Goal: Information Seeking & Learning: Learn about a topic

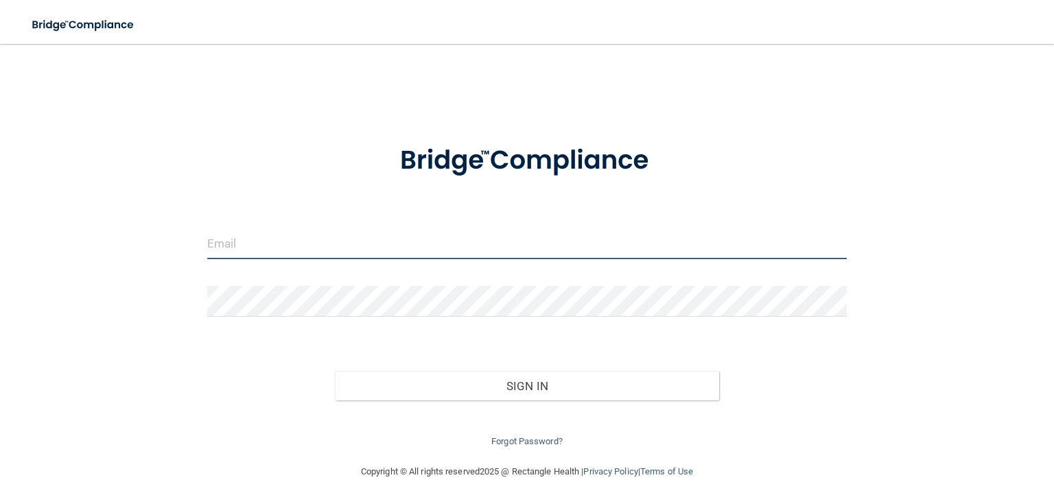
click at [460, 246] on input "email" at bounding box center [526, 243] width 639 height 31
type input "[EMAIL_ADDRESS][DOMAIN_NAME]"
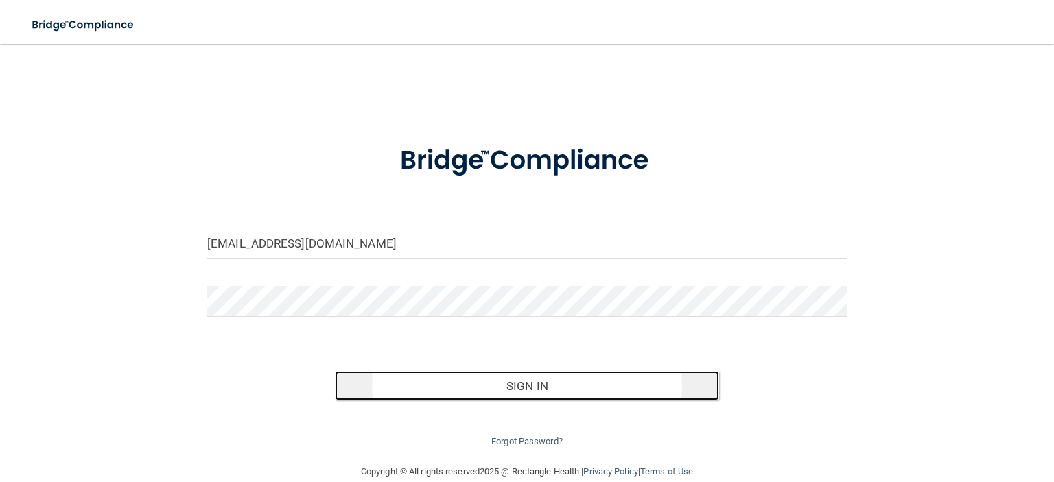
click at [547, 396] on button "Sign In" at bounding box center [526, 386] width 383 height 30
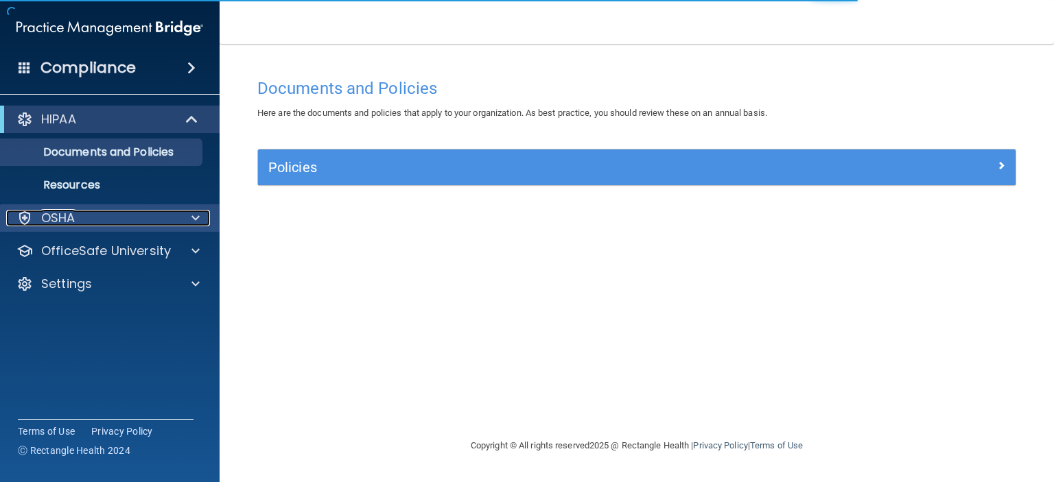
click at [195, 224] on span at bounding box center [195, 218] width 8 height 16
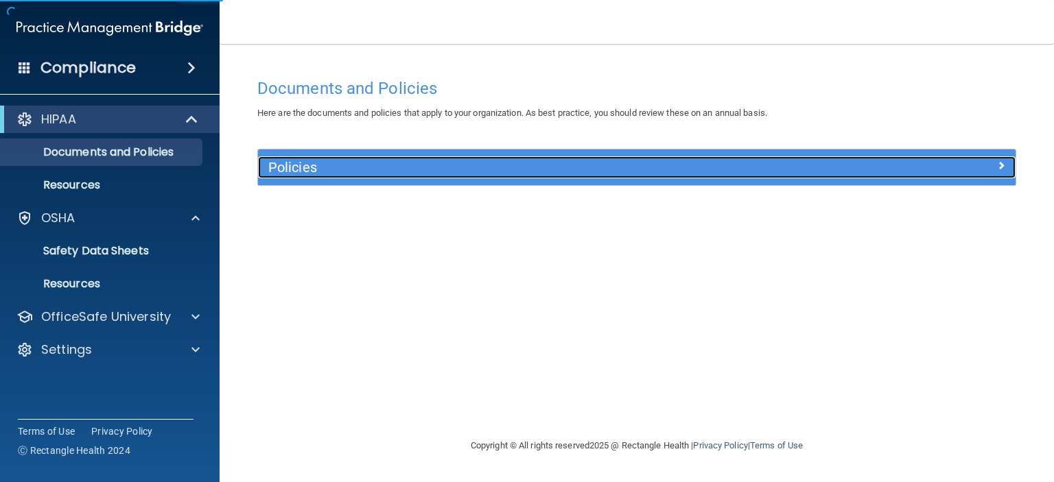
click at [974, 171] on div at bounding box center [920, 164] width 189 height 16
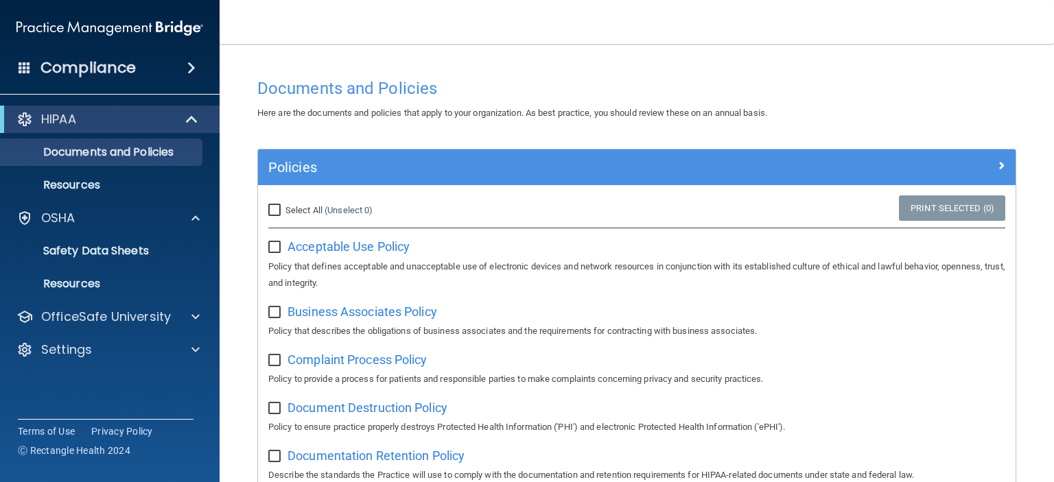
click at [270, 205] on input "Select All (Unselect 0) Unselect All" at bounding box center [276, 210] width 16 height 11
checkbox input "true"
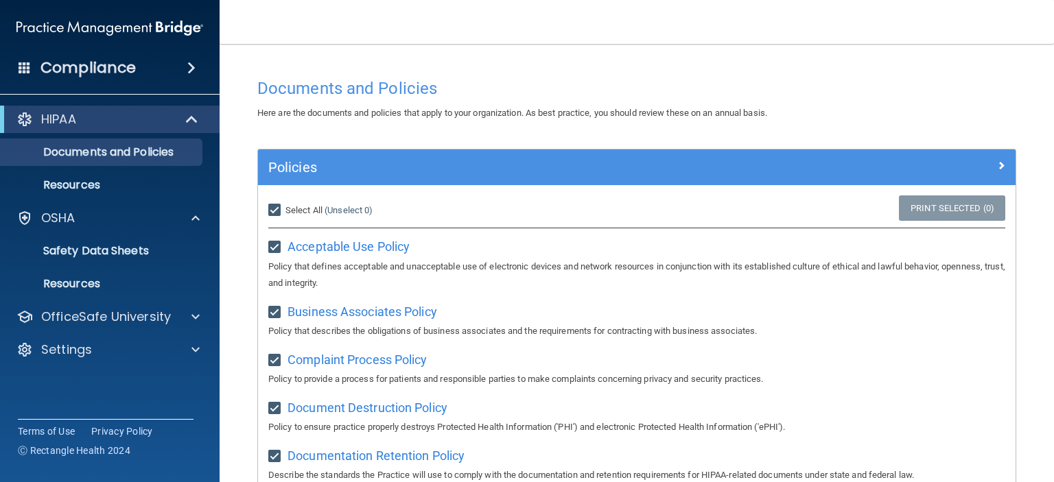
checkbox input "true"
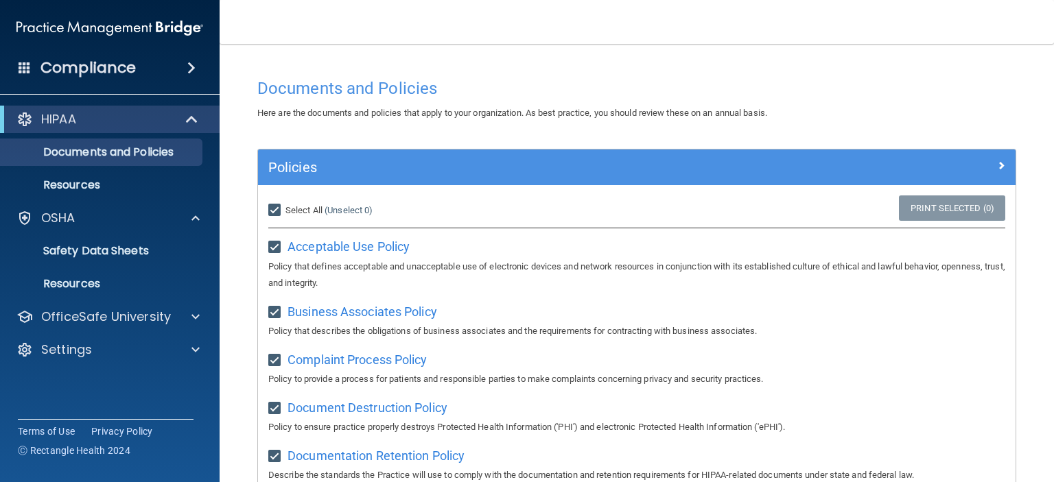
checkbox input "true"
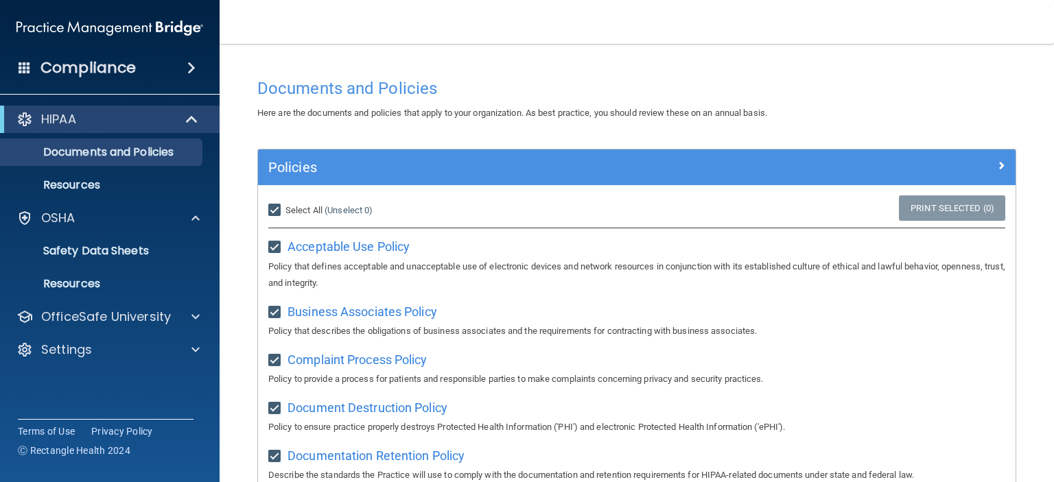
checkbox input "true"
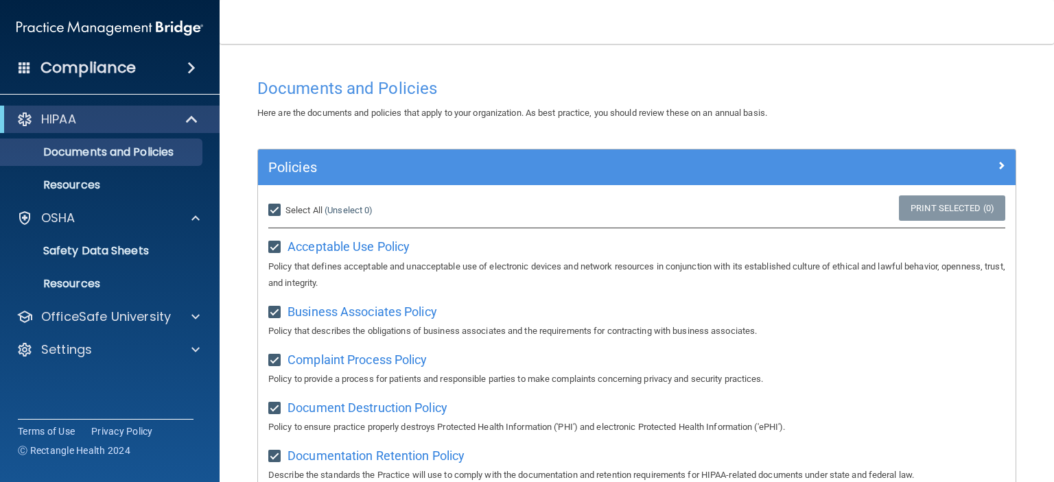
checkbox input "true"
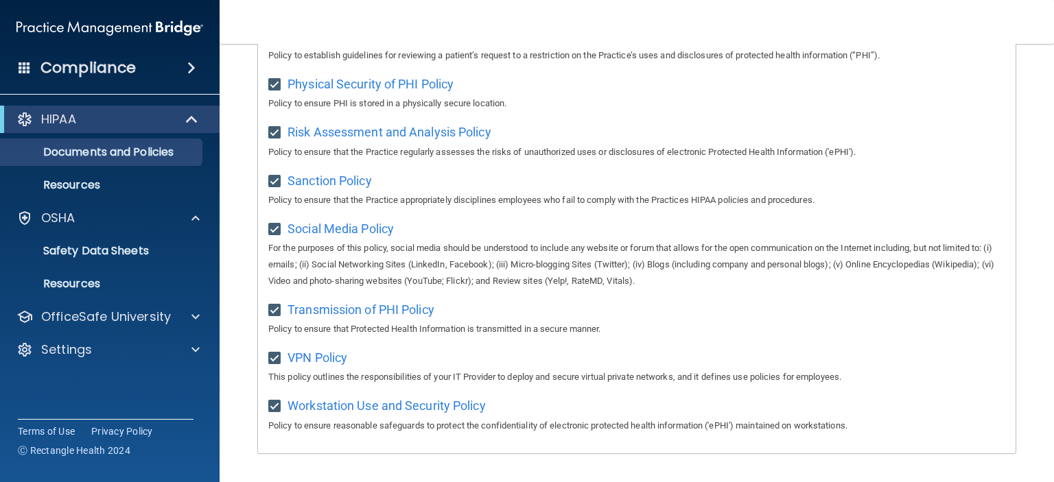
scroll to position [917, 0]
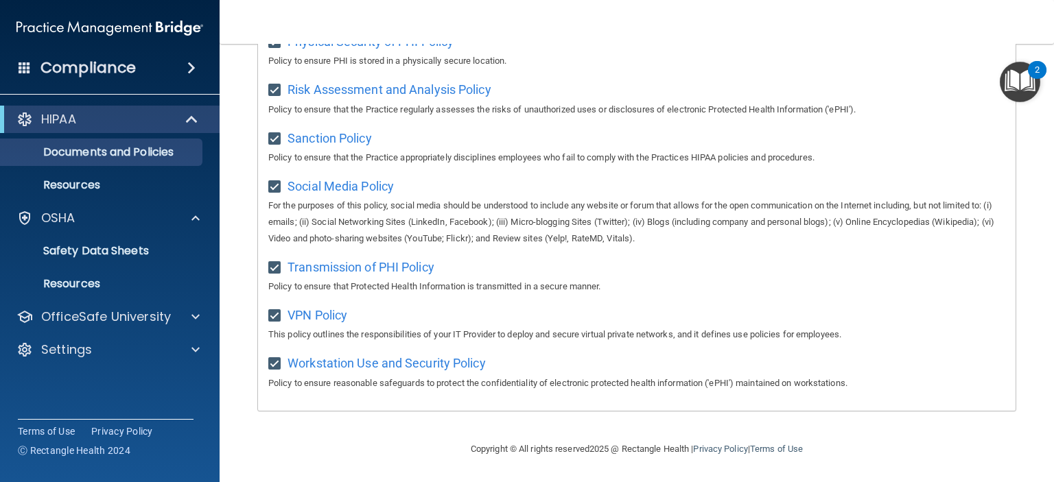
click at [160, 78] on div "Compliance" at bounding box center [109, 68] width 219 height 30
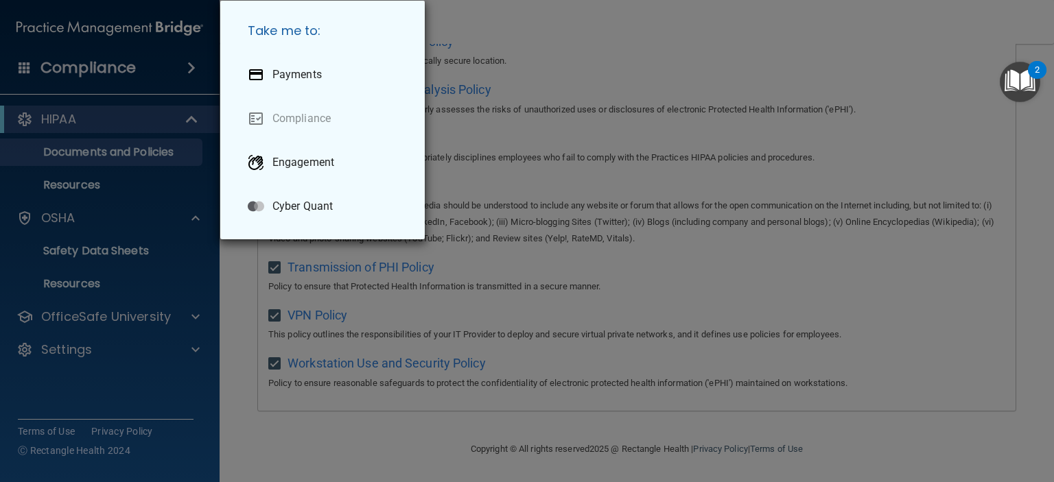
click at [158, 80] on div "Take me to: Payments Compliance Engagement Cyber Quant" at bounding box center [527, 241] width 1054 height 482
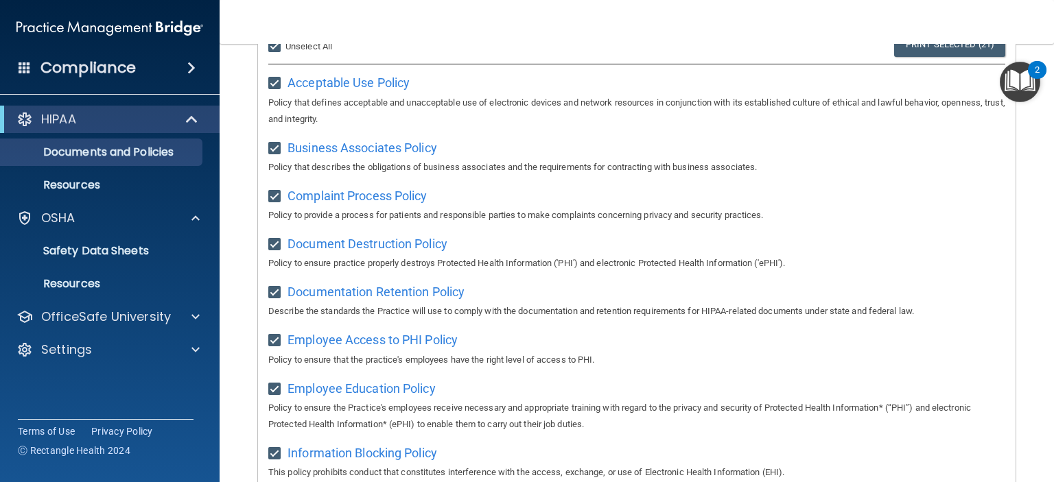
scroll to position [0, 0]
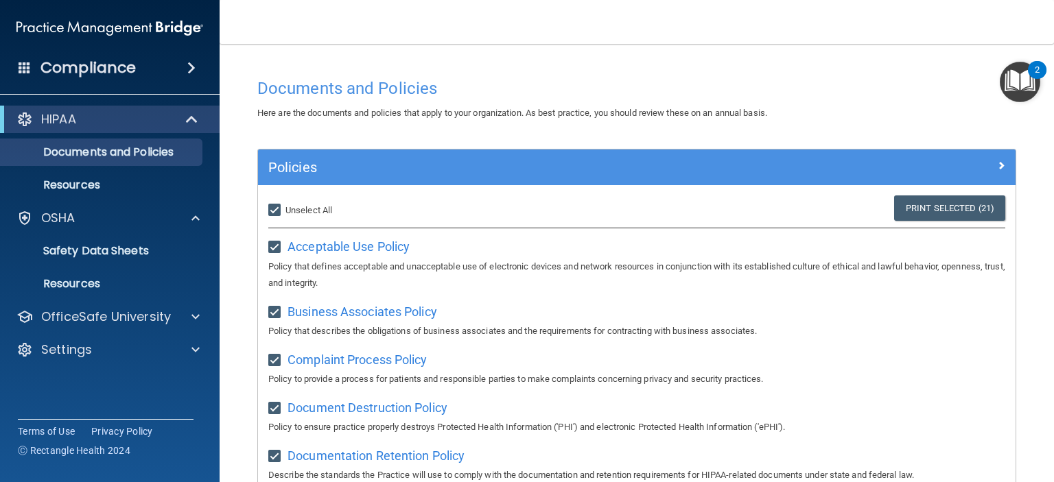
click at [1030, 80] on img "Open Resource Center, 2 new notifications" at bounding box center [1019, 82] width 40 height 40
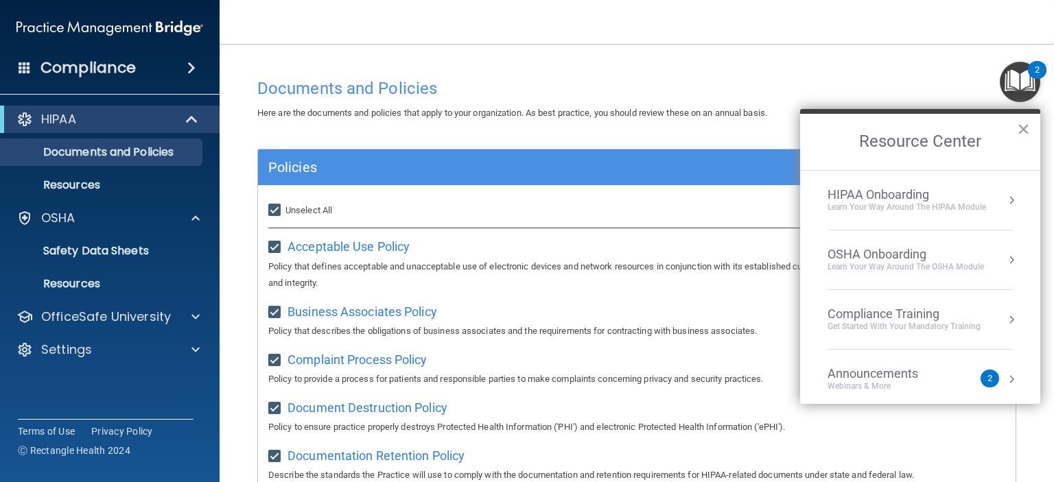
click at [1008, 190] on div "HIPAA Onboarding Learn Your Way around the HIPAA module" at bounding box center [919, 200] width 185 height 26
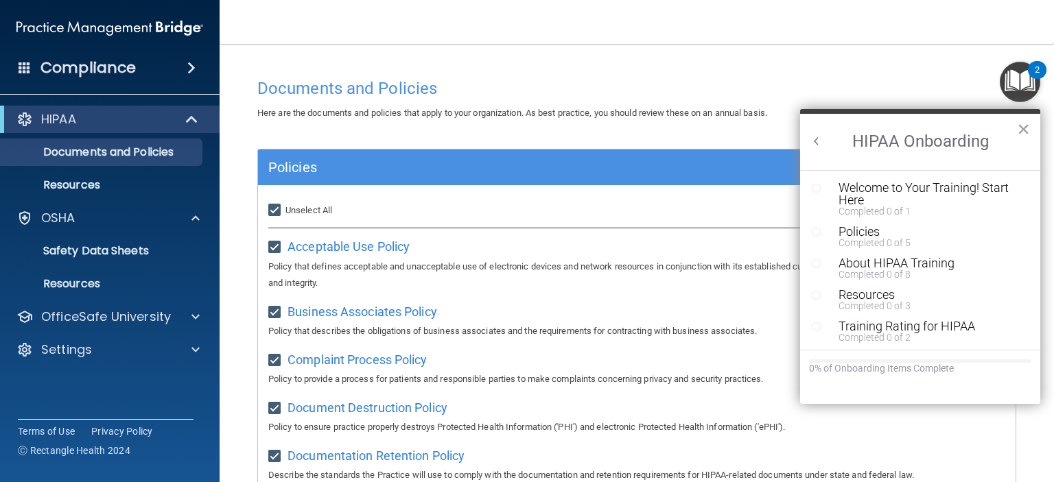
scroll to position [2, 0]
click at [949, 180] on div "Welcome to Your Training! Start Here" at bounding box center [930, 192] width 184 height 25
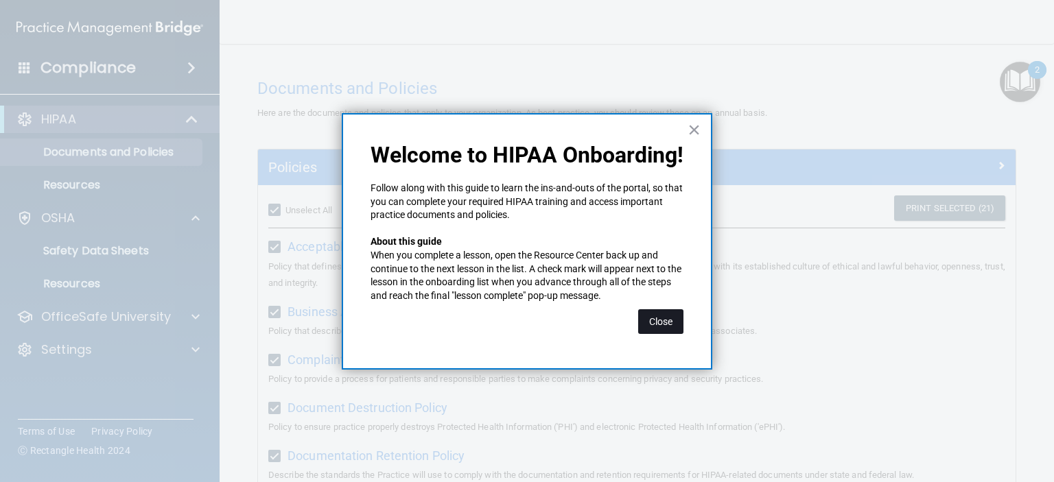
click at [669, 331] on button "Close" at bounding box center [660, 321] width 45 height 25
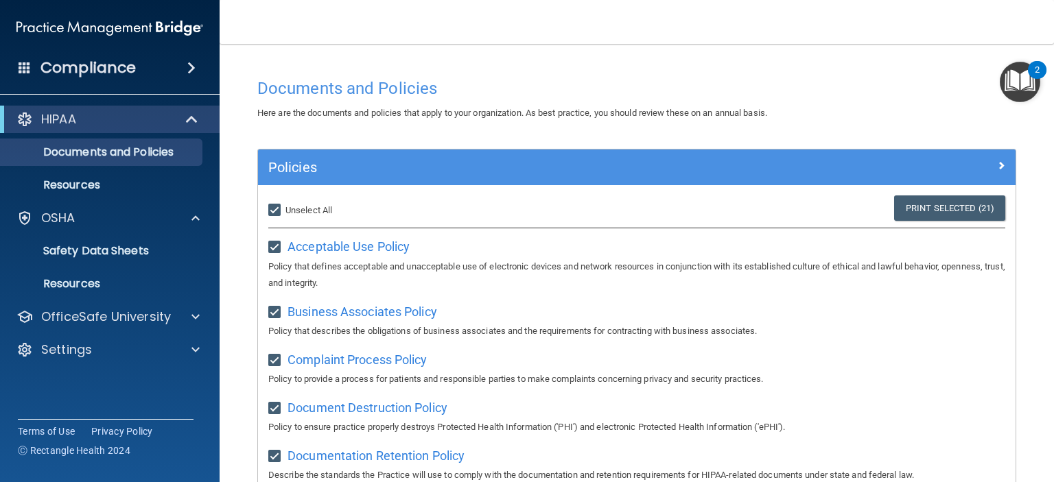
click at [1027, 96] on img "Open Resource Center, 2 new notifications" at bounding box center [1019, 82] width 40 height 40
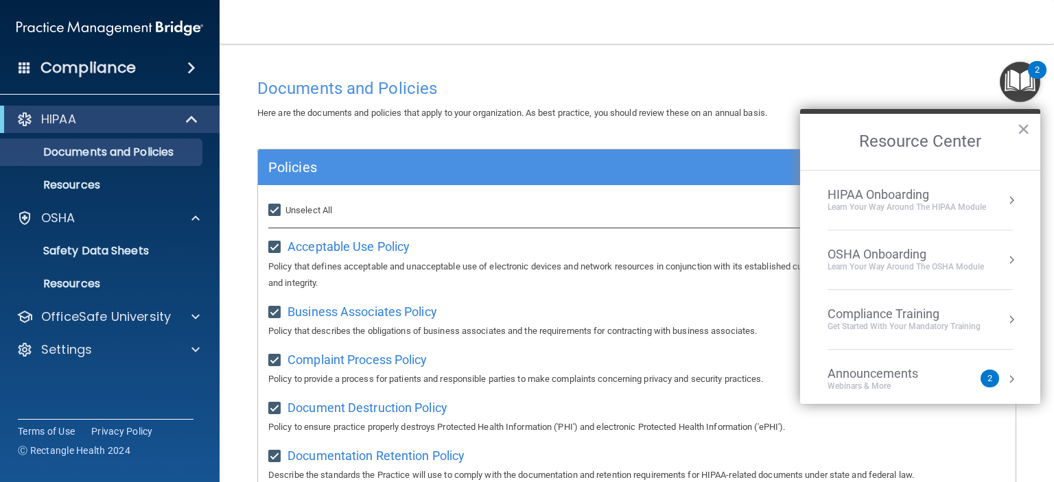
click at [1000, 257] on div "OSHA Onboarding Learn your way around the OSHA module" at bounding box center [919, 260] width 185 height 26
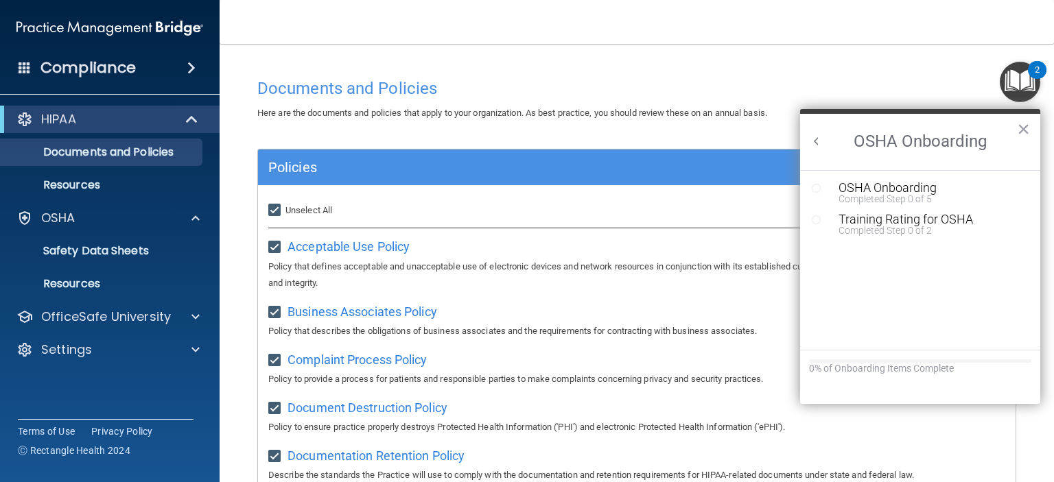
click at [990, 265] on ol "OSHA Onboarding Completed Step 0 of 5 Training Rating for OSHA Completed Step 0…" at bounding box center [920, 260] width 240 height 180
click at [929, 185] on div "OSHA Onboarding" at bounding box center [930, 188] width 184 height 12
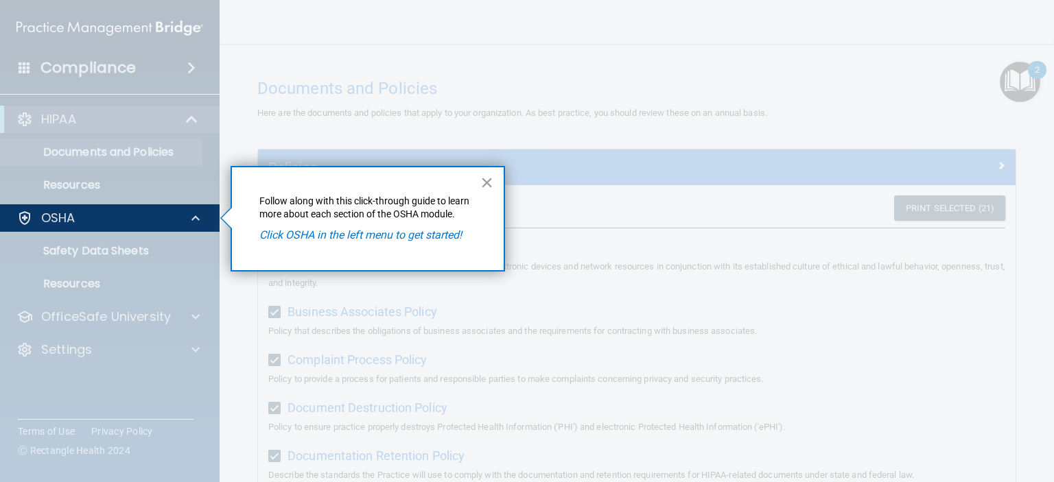
click at [450, 239] on em "Click OSHA in the left menu to get started!" at bounding box center [360, 234] width 202 height 13
click at [443, 232] on em "Click OSHA in the left menu to get started!" at bounding box center [360, 234] width 202 height 13
click at [436, 238] on em "Click OSHA in the left menu to get started!" at bounding box center [360, 234] width 202 height 13
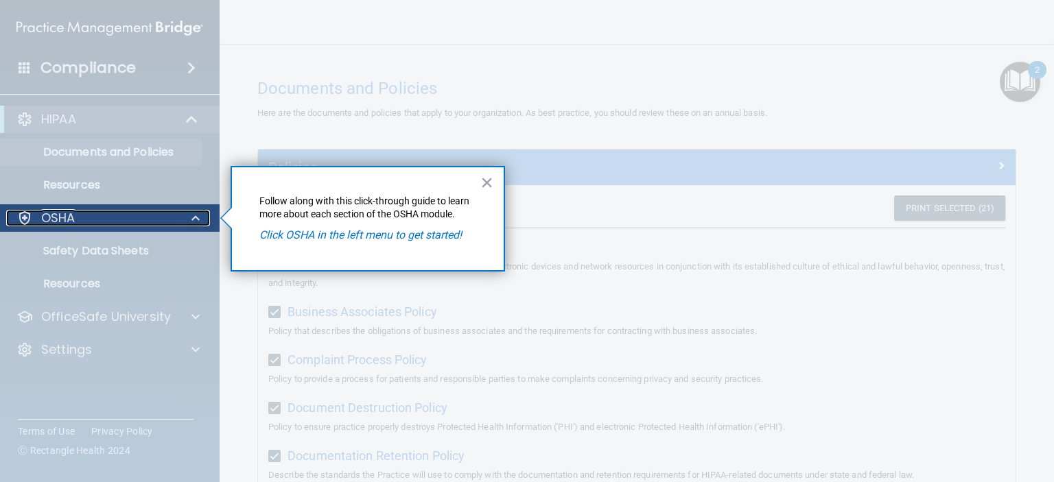
click at [163, 215] on div "OSHA" at bounding box center [91, 218] width 170 height 16
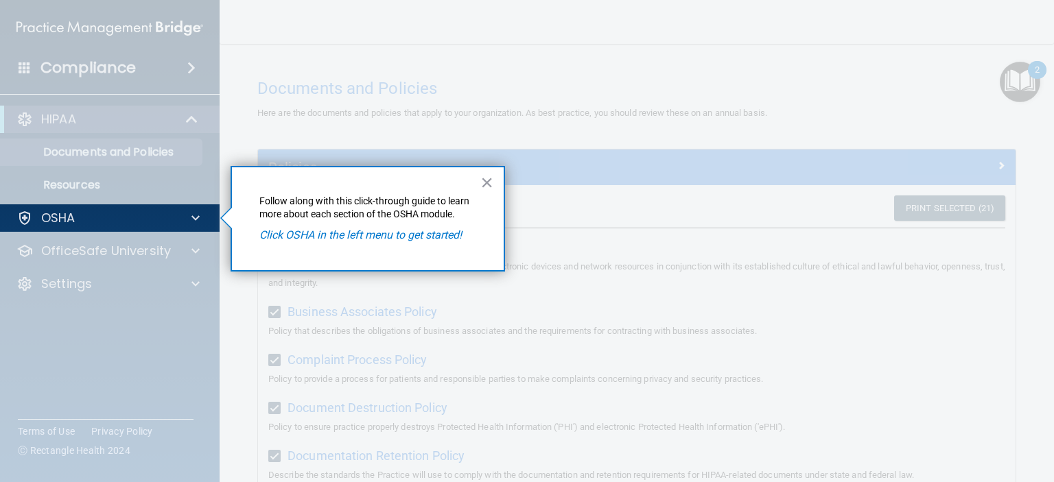
click at [429, 239] on em "Click OSHA in the left menu to get started!" at bounding box center [360, 234] width 202 height 13
click at [412, 237] on em "Click OSHA in the left menu to get started!" at bounding box center [360, 234] width 202 height 13
click at [307, 234] on em "Click OSHA in the left menu to get started!" at bounding box center [360, 234] width 202 height 13
click at [484, 182] on button "×" at bounding box center [486, 182] width 13 height 22
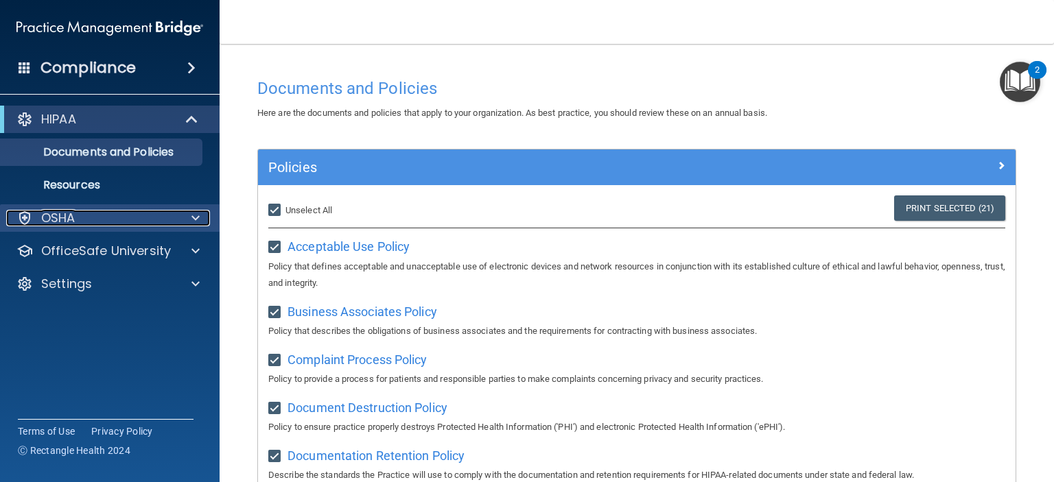
click at [197, 217] on span at bounding box center [195, 218] width 8 height 16
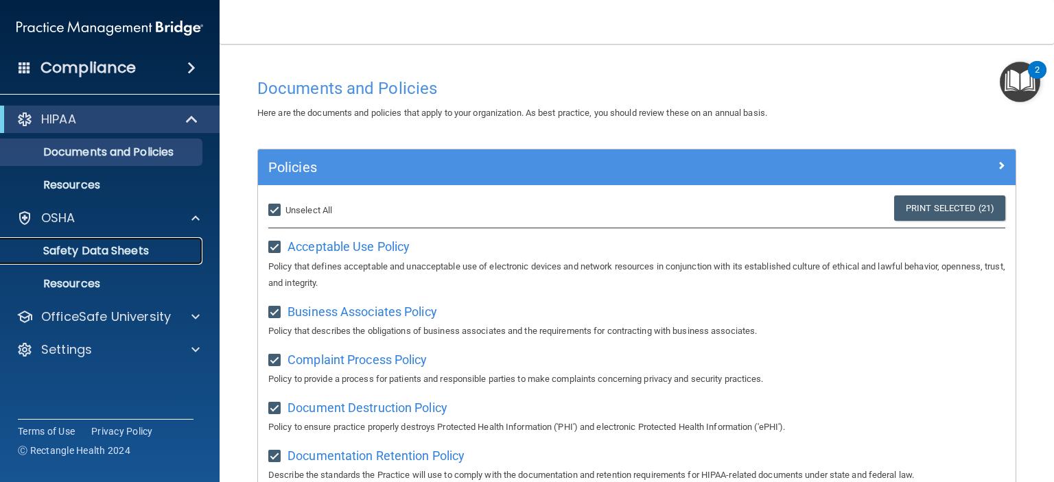
click at [63, 250] on p "Safety Data Sheets" at bounding box center [102, 251] width 187 height 14
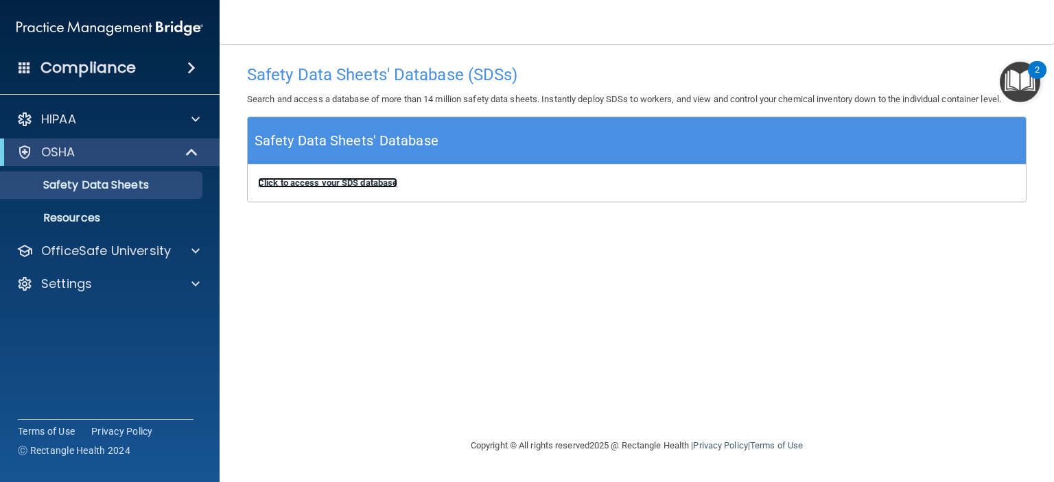
click at [377, 185] on b "Click to access your SDS database" at bounding box center [327, 183] width 139 height 10
click at [144, 145] on div "OSHA" at bounding box center [90, 152] width 169 height 16
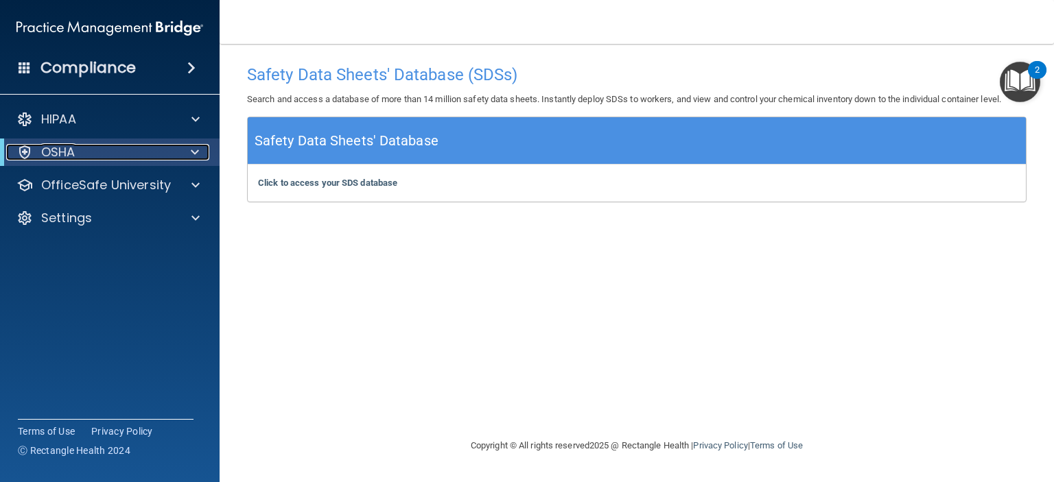
click at [75, 157] on p "OSHA" at bounding box center [58, 152] width 34 height 16
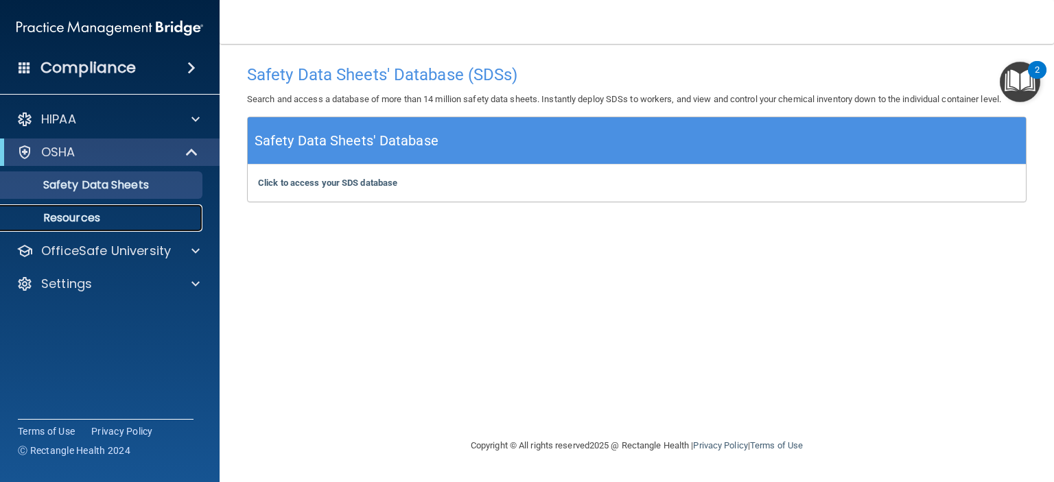
click at [73, 219] on p "Resources" at bounding box center [102, 218] width 187 height 14
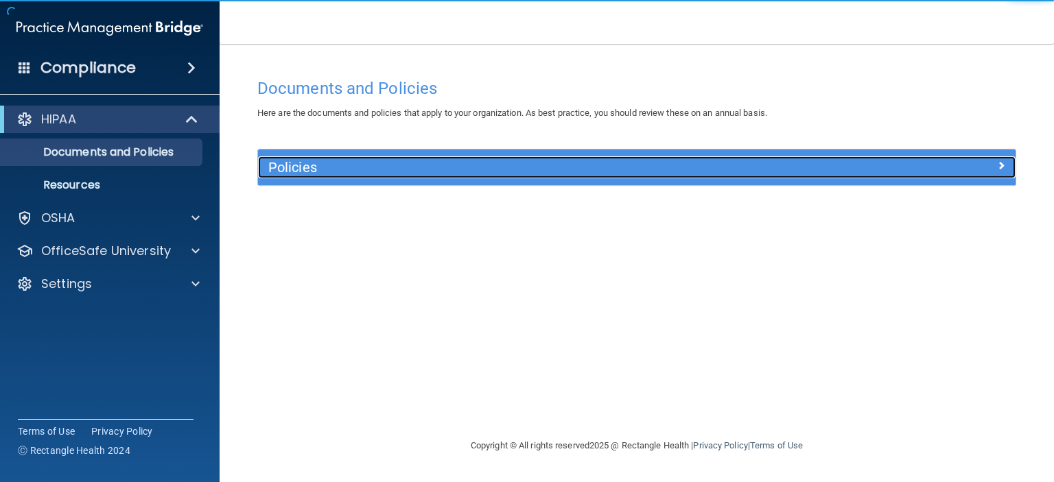
click at [999, 167] on span at bounding box center [1001, 165] width 8 height 16
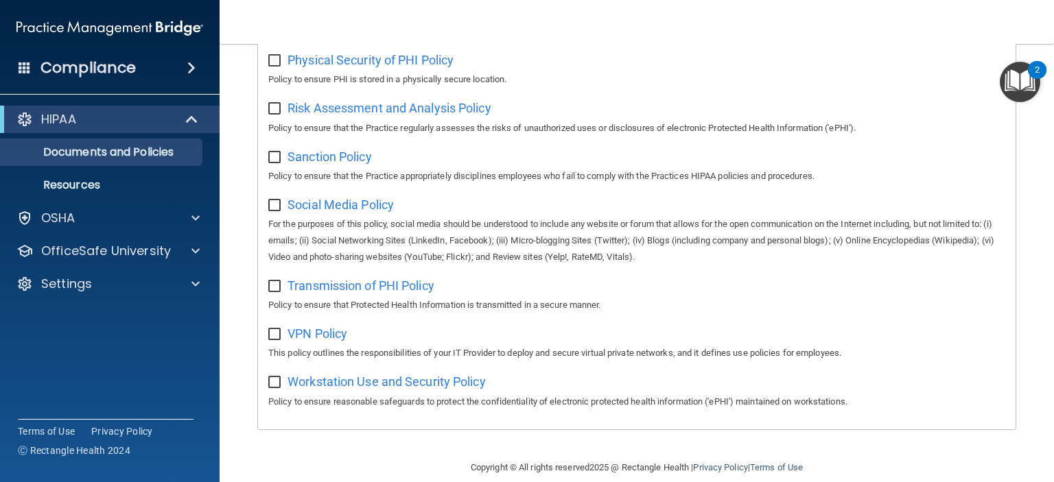
scroll to position [917, 0]
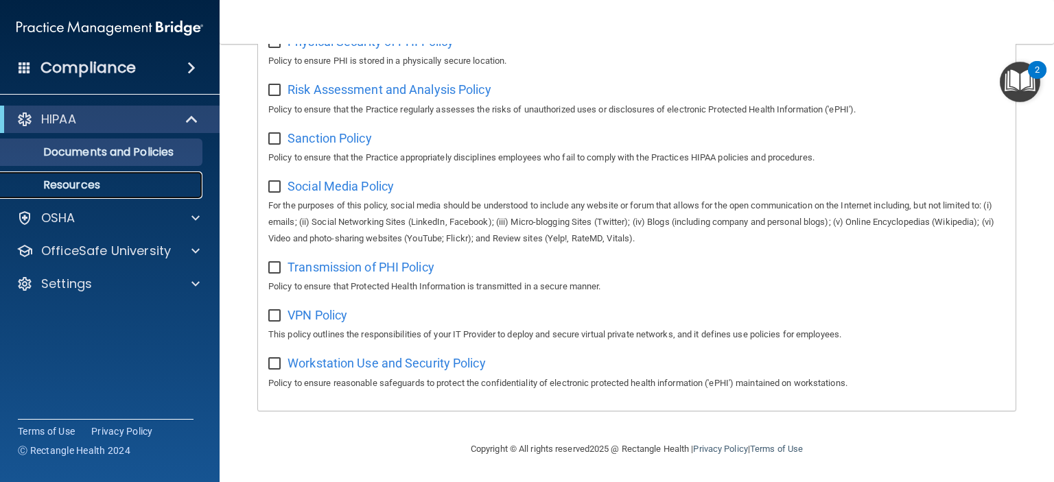
click at [64, 189] on p "Resources" at bounding box center [102, 185] width 187 height 14
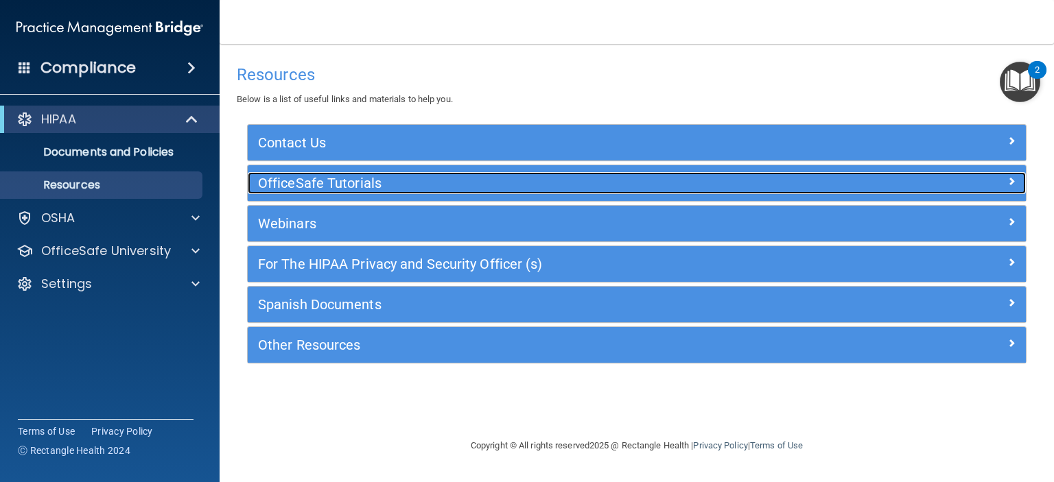
click at [1001, 176] on div at bounding box center [928, 180] width 195 height 16
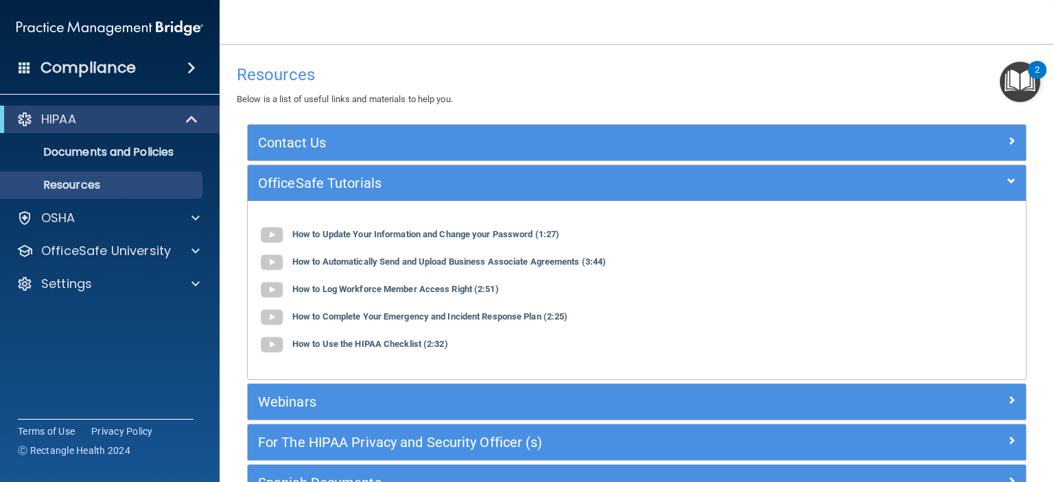
click at [952, 390] on div "Webinars" at bounding box center [637, 402] width 778 height 36
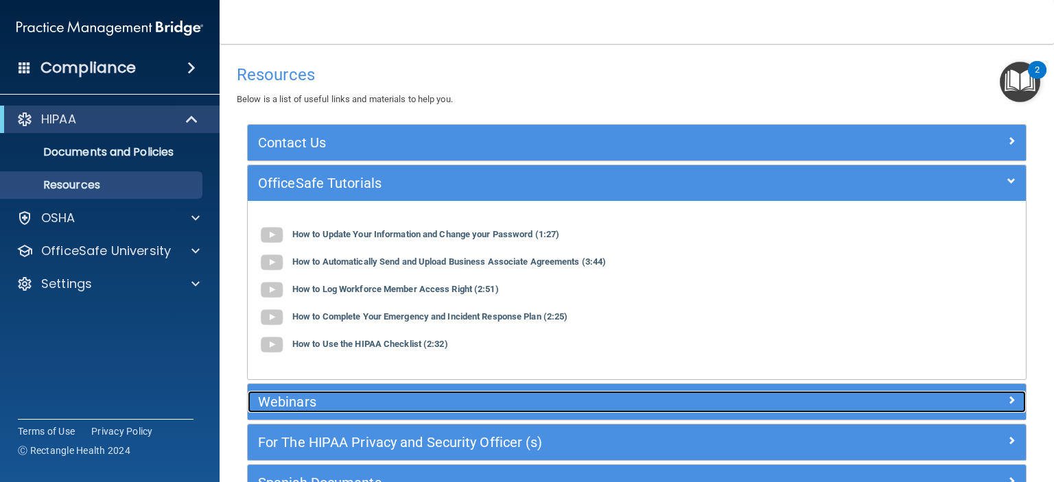
click at [884, 405] on div at bounding box center [928, 399] width 195 height 16
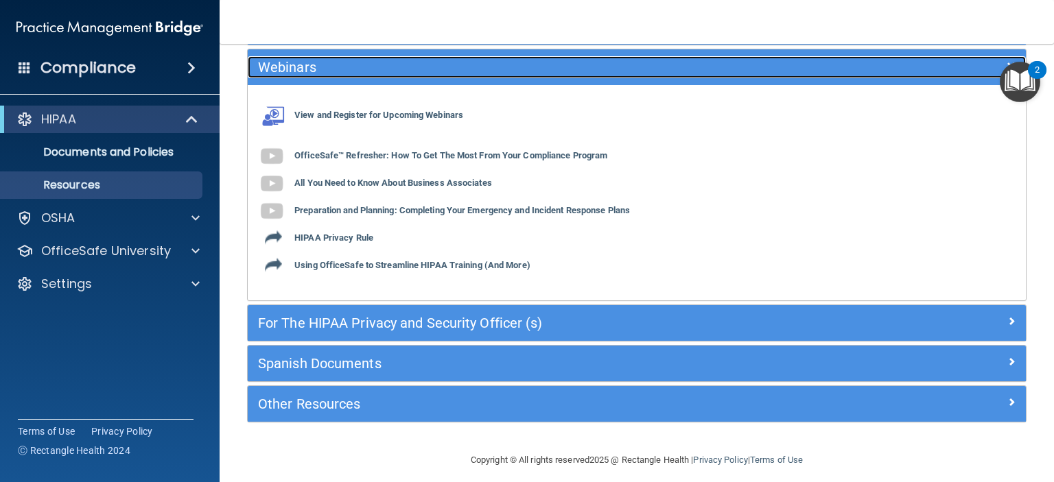
scroll to position [165, 0]
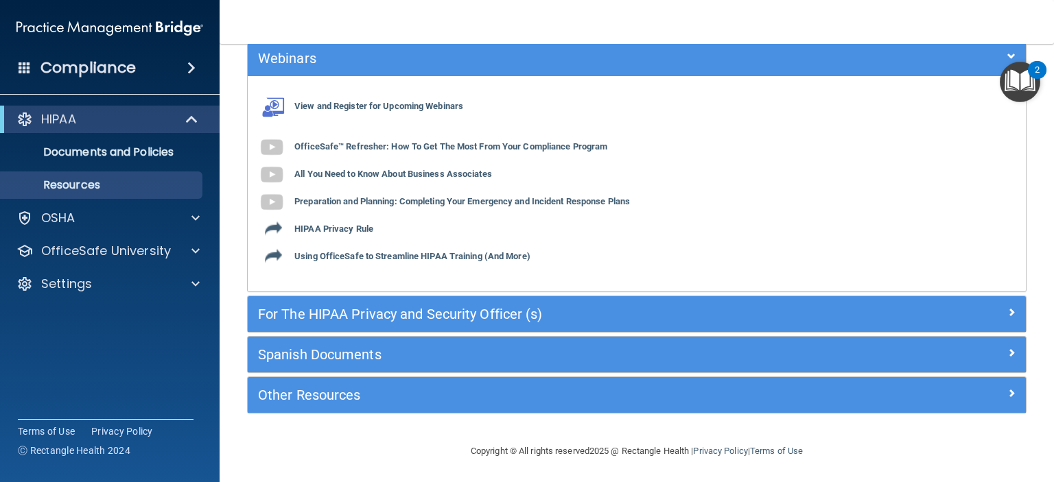
click at [1004, 328] on div "For The HIPAA Privacy and Security Officer (s)" at bounding box center [637, 314] width 778 height 36
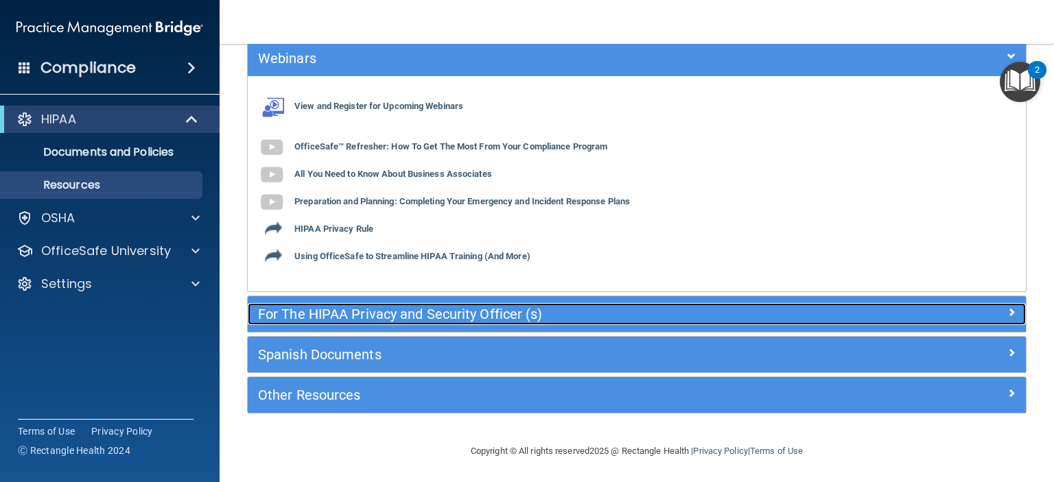
click at [1008, 320] on div "For The HIPAA Privacy and Security Officer (s)" at bounding box center [637, 314] width 778 height 22
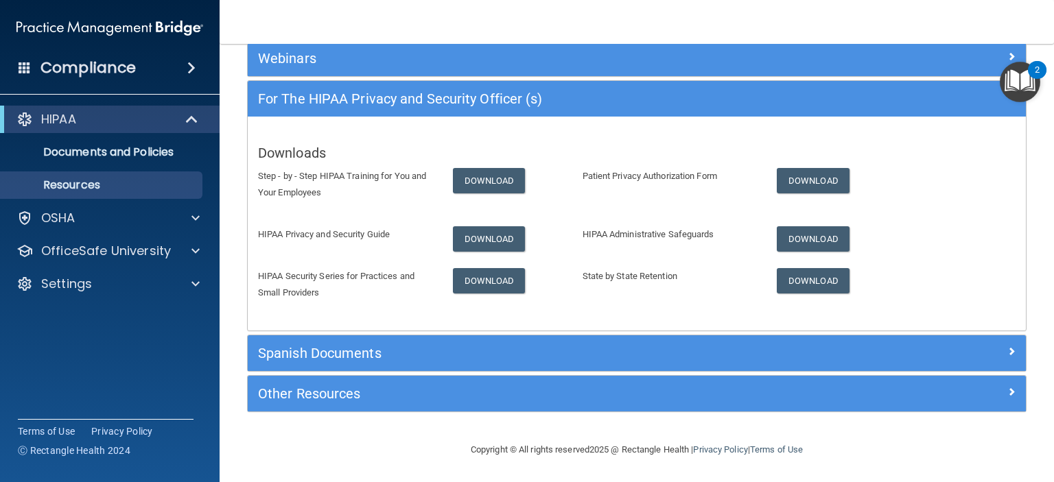
click at [1000, 317] on div "Downloads Step - by - Step HIPAA Training for You and Your Employees Download P…" at bounding box center [637, 223] width 778 height 193
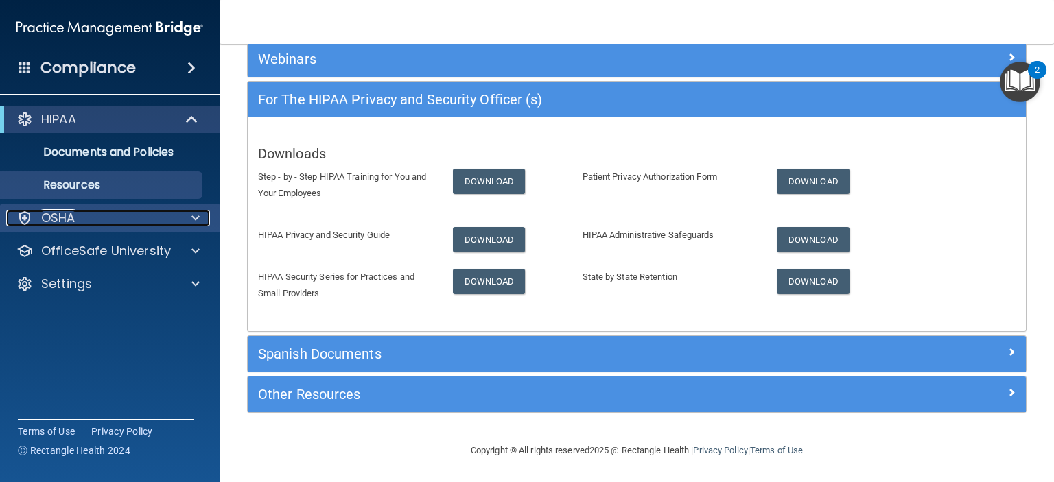
click at [67, 215] on p "OSHA" at bounding box center [58, 218] width 34 height 16
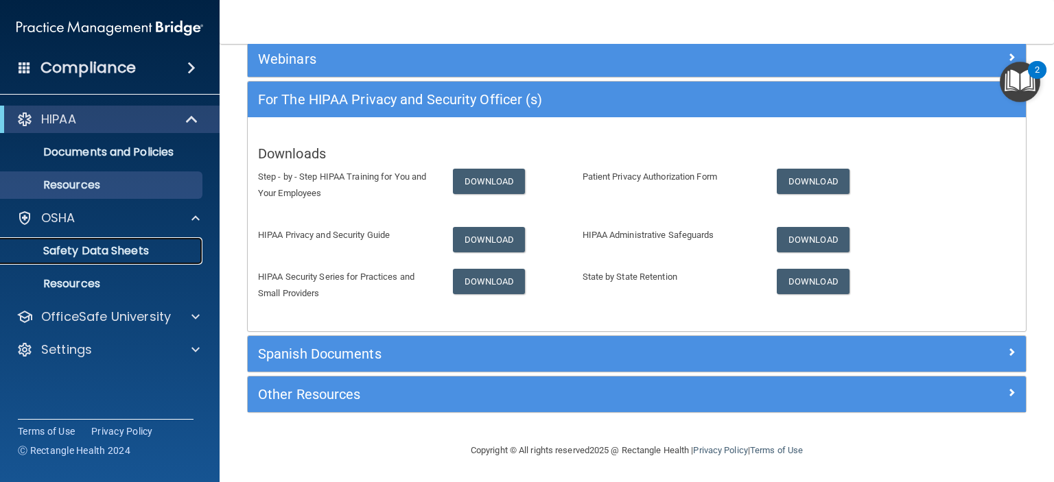
click at [87, 258] on p "Safety Data Sheets" at bounding box center [102, 251] width 187 height 14
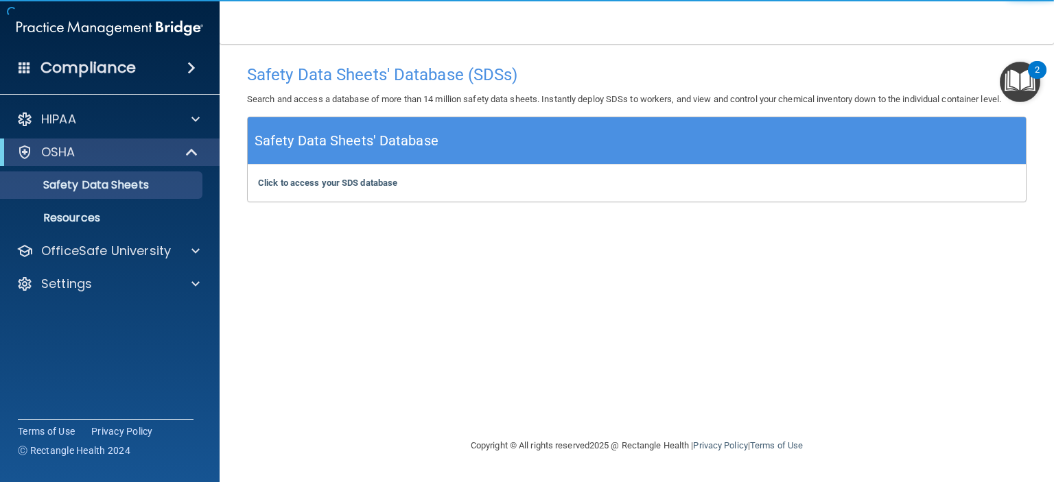
click at [597, 198] on div "Click to access your SDS database Click to access your SDS database" at bounding box center [637, 183] width 778 height 37
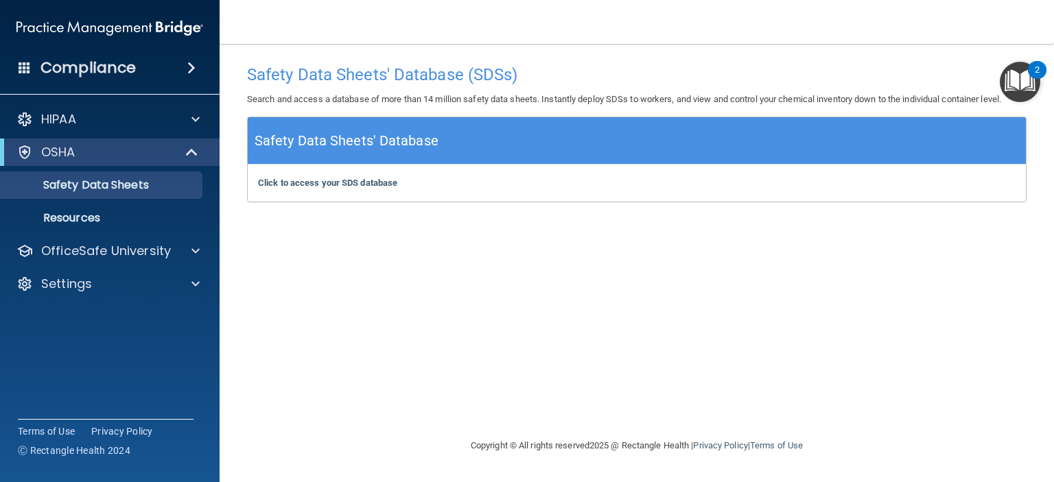
click at [313, 195] on div "Click to access your SDS database Click to access your SDS database" at bounding box center [637, 183] width 778 height 37
click at [318, 190] on div "Click to access your SDS database Click to access your SDS database" at bounding box center [637, 183] width 778 height 37
click at [300, 176] on div "Click to access your SDS database Click to access your SDS database" at bounding box center [637, 183] width 778 height 37
click at [399, 197] on div "Click to access your SDS database Click to access your SDS database" at bounding box center [637, 183] width 778 height 37
click at [366, 182] on b "Click to access your SDS database" at bounding box center [327, 183] width 139 height 10
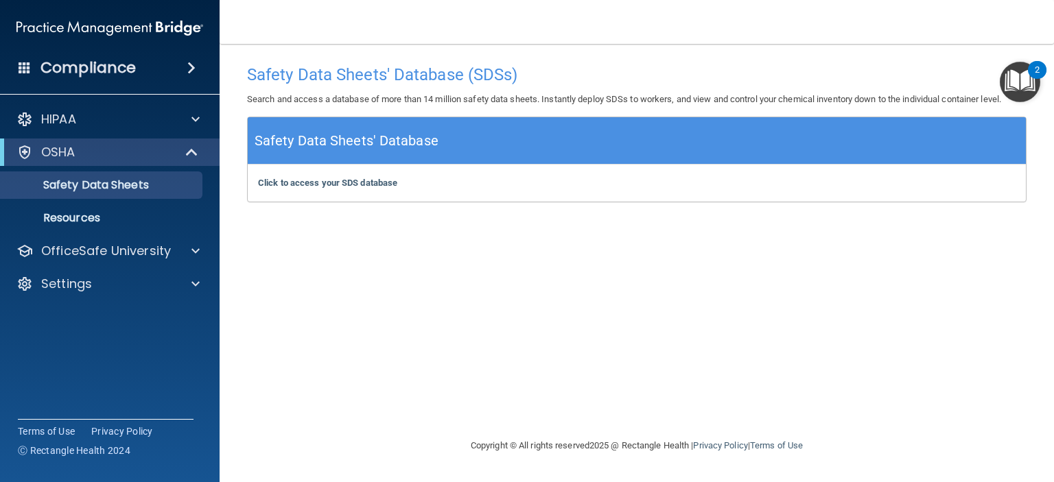
click at [354, 187] on b "Click to access your SDS database" at bounding box center [327, 183] width 139 height 10
click at [361, 195] on div "Click to access your SDS database Click to access your SDS database" at bounding box center [637, 183] width 778 height 37
click at [92, 187] on p "Safety Data Sheets" at bounding box center [102, 185] width 187 height 14
click at [73, 217] on p "Resources" at bounding box center [102, 218] width 187 height 14
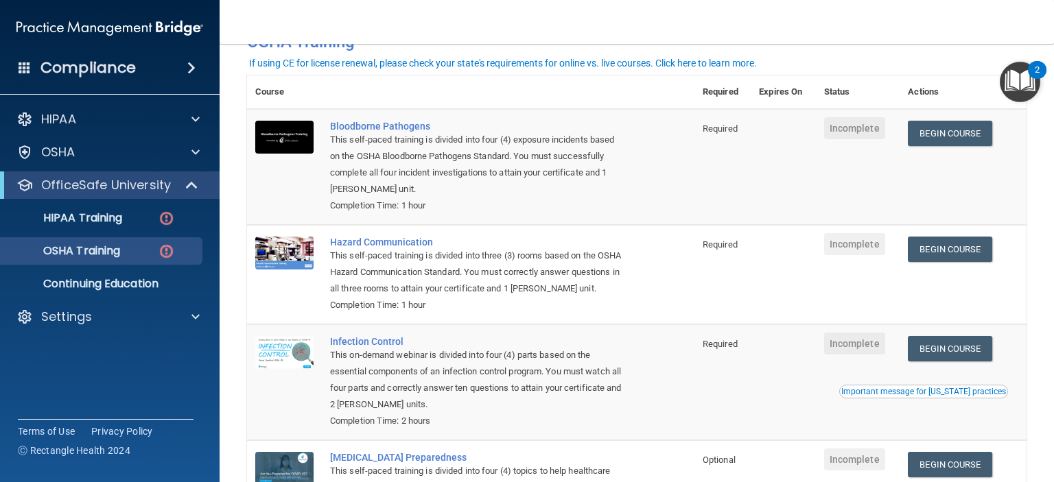
scroll to position [84, 0]
